Goal: Transaction & Acquisition: Purchase product/service

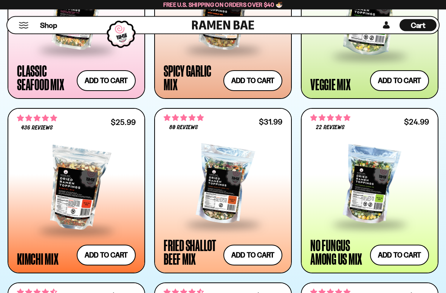
scroll to position [538, 0]
click at [258, 181] on div at bounding box center [223, 185] width 119 height 77
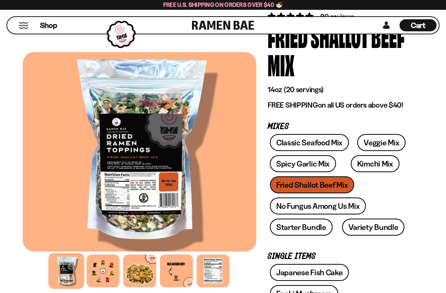
scroll to position [69, 0]
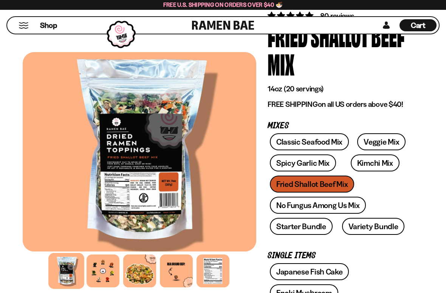
click at [107, 262] on div at bounding box center [102, 271] width 33 height 33
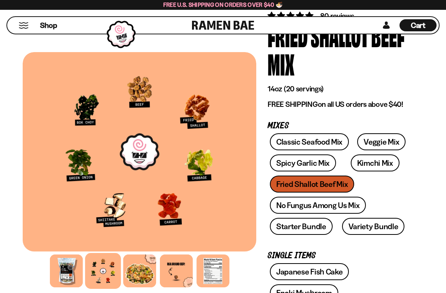
click at [361, 227] on link "Variety Bundle" at bounding box center [373, 226] width 63 height 17
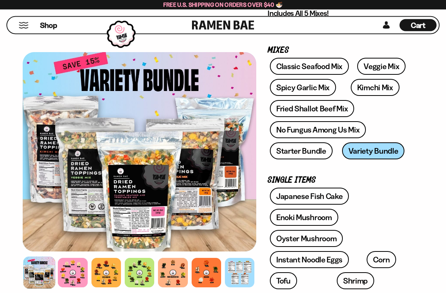
scroll to position [117, 0]
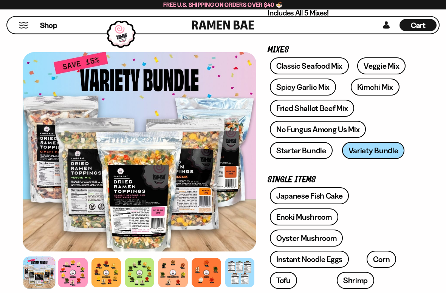
click at [75, 262] on div at bounding box center [72, 272] width 29 height 29
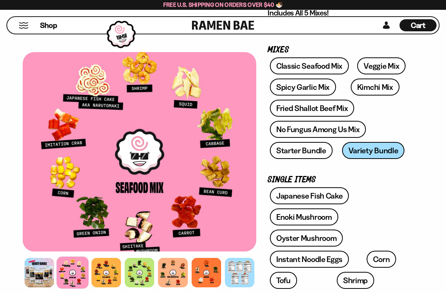
click at [108, 262] on div at bounding box center [105, 272] width 29 height 29
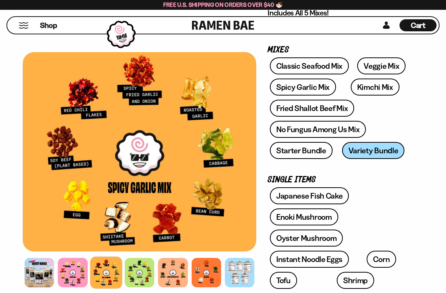
click at [140, 262] on div at bounding box center [139, 272] width 29 height 29
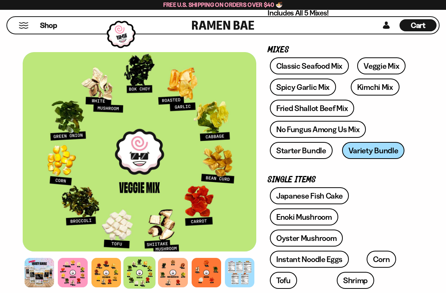
click at [179, 262] on div at bounding box center [172, 272] width 29 height 29
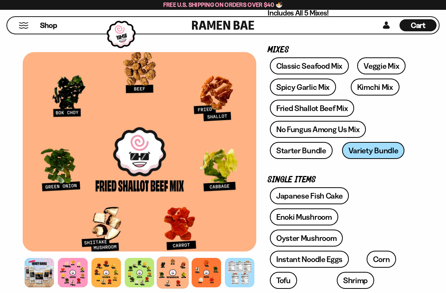
click at [208, 262] on div at bounding box center [205, 272] width 29 height 29
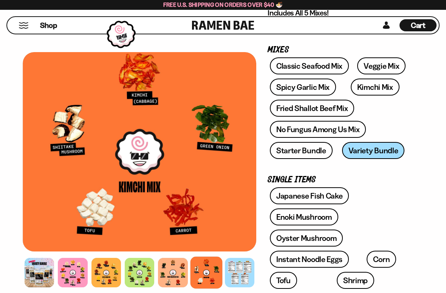
click at [69, 262] on div at bounding box center [72, 272] width 29 height 29
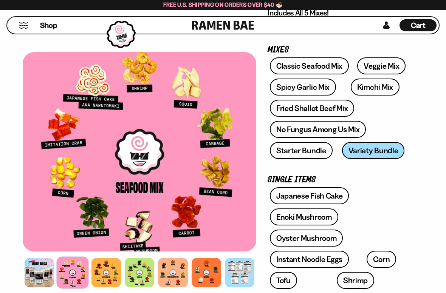
click at [102, 262] on div at bounding box center [105, 272] width 29 height 29
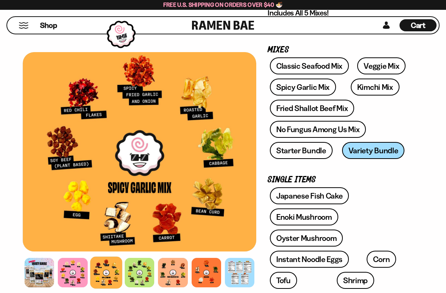
click at [139, 262] on div at bounding box center [139, 272] width 29 height 29
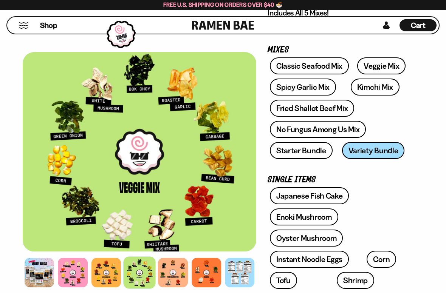
click at [288, 262] on link "Tofu" at bounding box center [283, 280] width 27 height 17
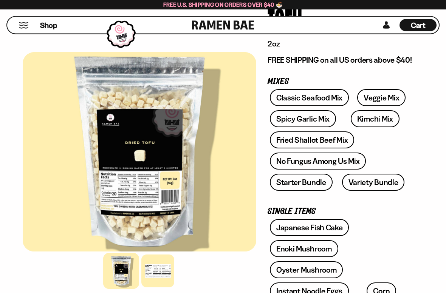
scroll to position [87, 0]
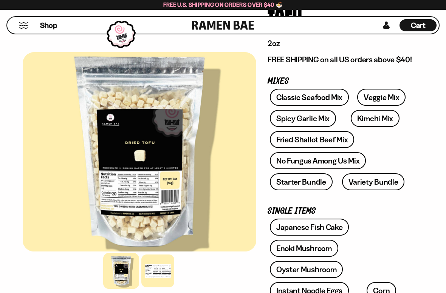
click at [312, 184] on link "Starter Bundle" at bounding box center [301, 181] width 63 height 17
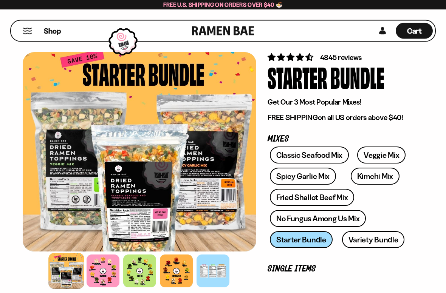
scroll to position [48, 0]
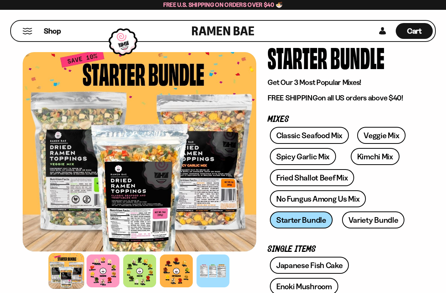
click at [375, 222] on link "Variety Bundle" at bounding box center [373, 219] width 63 height 17
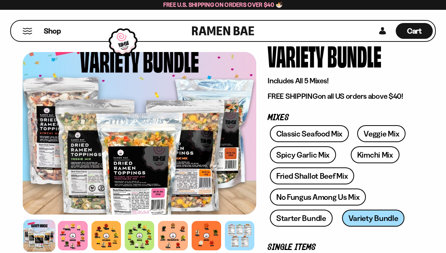
scroll to position [44, 0]
